Goal: Task Accomplishment & Management: Manage account settings

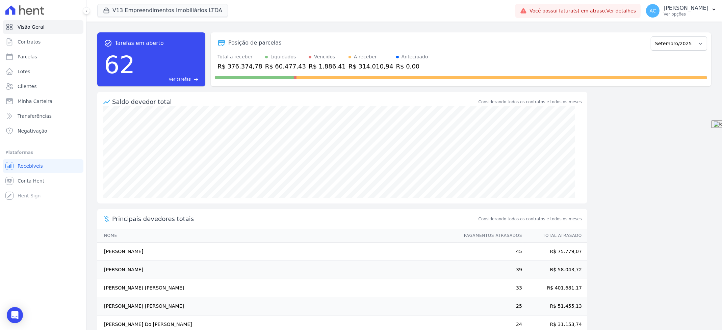
click at [121, 18] on div "V13 Empreendimentos Imobiliários LTDA [PERSON_NAME] - LBA Flow - V9 Empreendime…" at bounding box center [304, 11] width 415 height 22
click at [120, 15] on button "V13 Empreendimentos Imobiliários LTDA" at bounding box center [162, 10] width 131 height 13
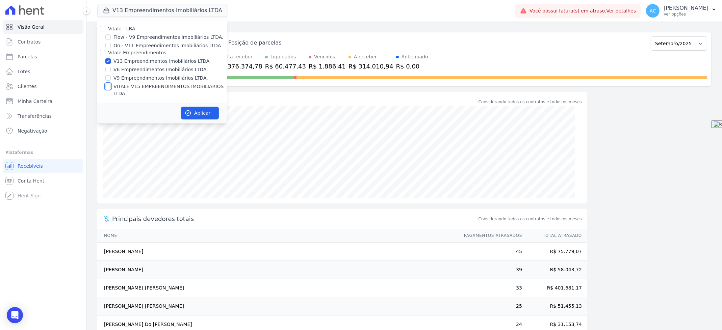
click at [107, 87] on input "VITALE V15 EMPREENDIMENTOS IMOBILIARIOS LTDA" at bounding box center [107, 86] width 5 height 5
checkbox input "true"
click at [209, 107] on button "Aplicar" at bounding box center [200, 113] width 38 height 13
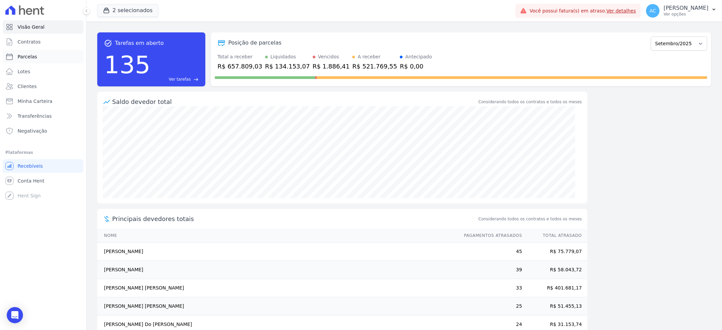
click at [29, 52] on link "Parcelas" at bounding box center [43, 57] width 81 height 14
select select
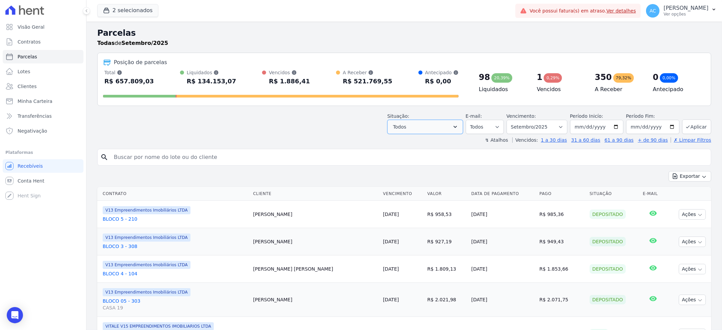
click at [434, 133] on button "Todos" at bounding box center [425, 127] width 76 height 14
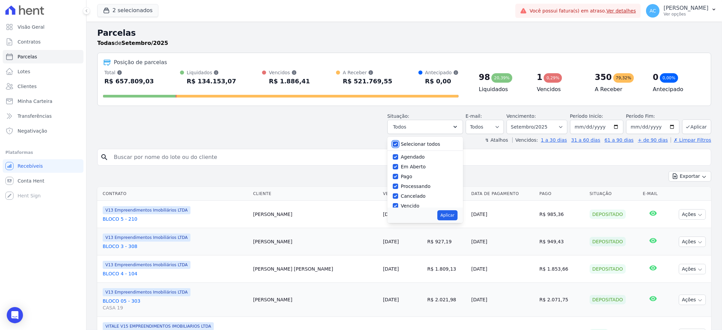
click at [398, 144] on input "Selecionar todos" at bounding box center [395, 143] width 5 height 5
checkbox input "false"
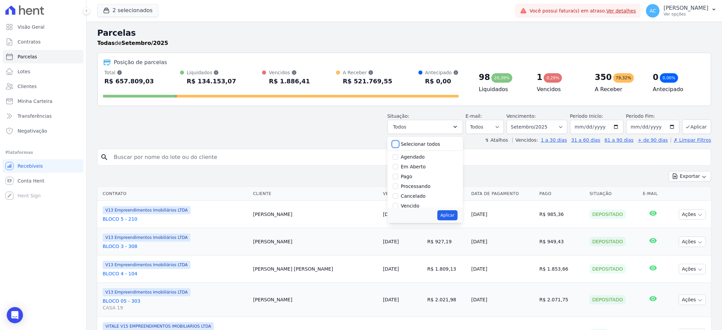
checkbox input "false"
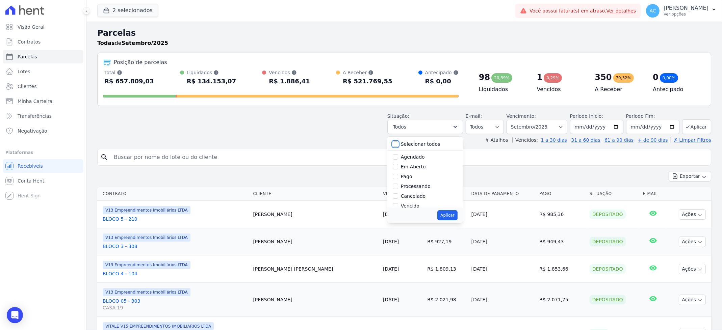
checkbox input "false"
click at [398, 176] on input "Pago" at bounding box center [395, 176] width 5 height 5
checkbox input "true"
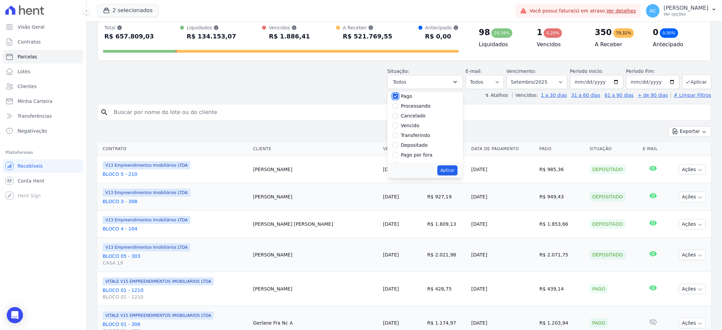
scroll to position [45, 0]
click at [398, 135] on input "Depositado" at bounding box center [395, 135] width 5 height 5
checkbox input "true"
click at [398, 145] on input "Pago por fora" at bounding box center [395, 145] width 5 height 5
click at [397, 145] on input "Pago por fora" at bounding box center [395, 145] width 5 height 5
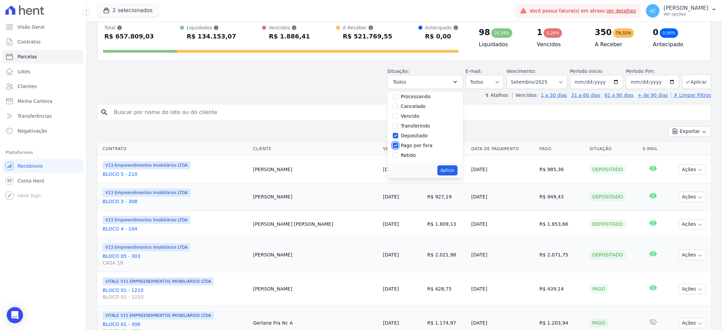
checkbox input "false"
click at [398, 126] on input "Transferindo" at bounding box center [395, 125] width 5 height 5
checkbox input "true"
click at [452, 171] on button "Aplicar" at bounding box center [447, 170] width 20 height 10
select select "paid"
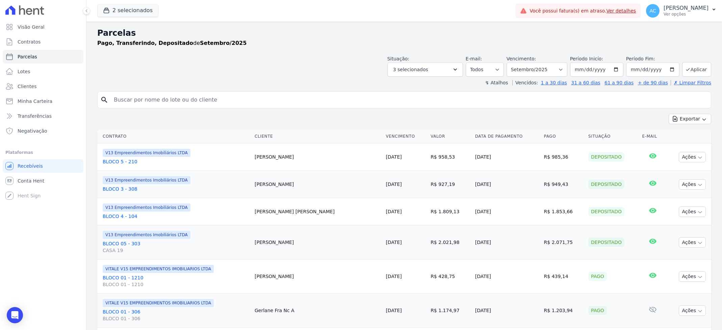
select select
click at [574, 71] on input "[DATE]" at bounding box center [596, 69] width 53 height 14
type input "[DATE]"
click at [692, 63] on button "Aplicar" at bounding box center [696, 69] width 29 height 15
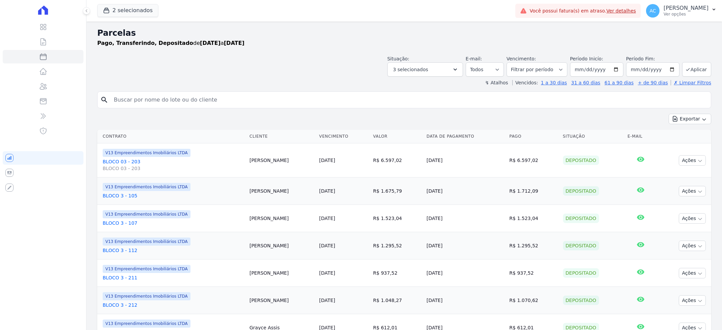
select select
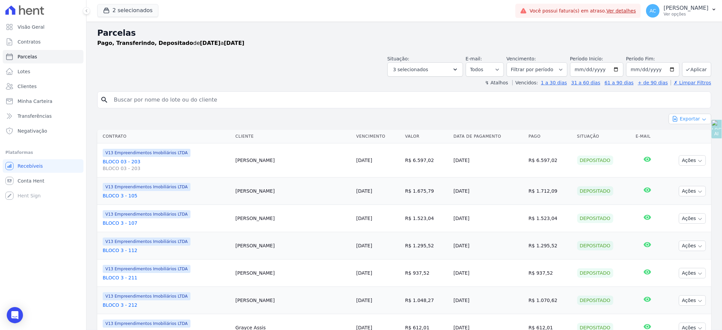
click at [690, 121] on button "Exportar" at bounding box center [690, 119] width 43 height 10
click at [683, 145] on span "Exportar CSV" at bounding box center [689, 146] width 36 height 7
